Goal: Use online tool/utility: Utilize a website feature to perform a specific function

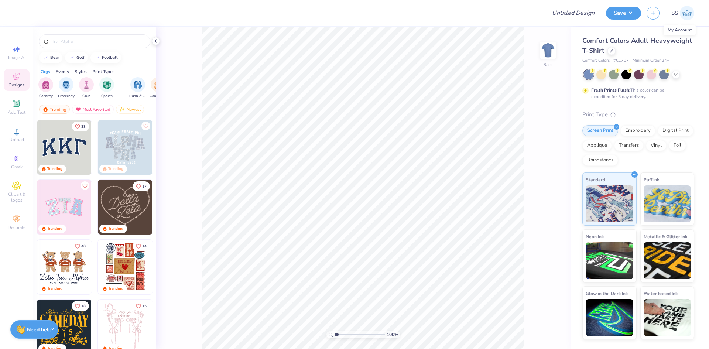
click at [680, 16] on link "SS" at bounding box center [683, 13] width 23 height 14
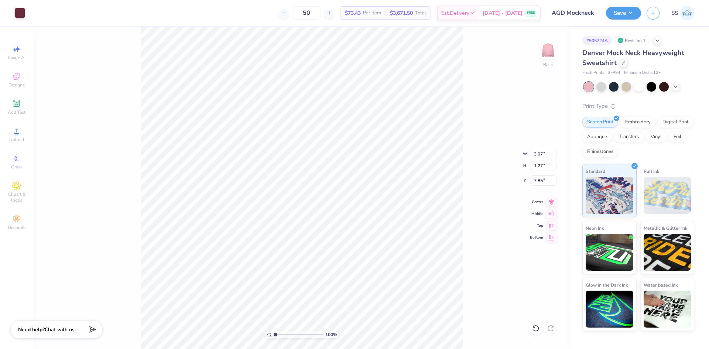
type input "0.28"
type input "5.49"
click at [538, 327] on icon at bounding box center [535, 328] width 7 height 7
click at [488, 228] on div "100 % Back" at bounding box center [302, 188] width 538 height 322
